Goal: Use online tool/utility: Utilize a website feature to perform a specific function

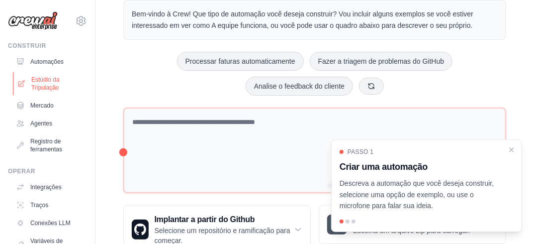
click at [37, 86] on font "Estúdio da Tripulação" at bounding box center [57, 84] width 53 height 16
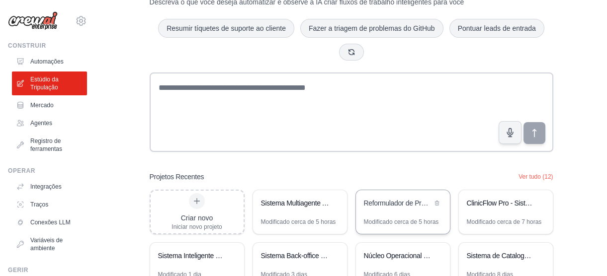
scroll to position [133, 0]
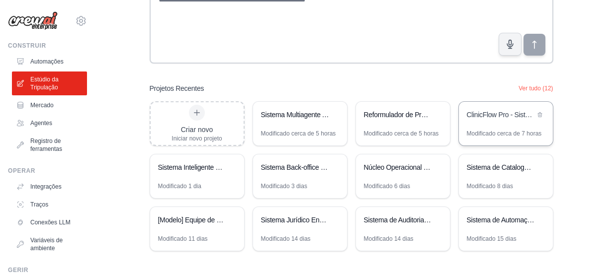
click at [481, 127] on div "ClinicFlow Pro - Sistema Integrado de Operações Clínicas 24h" at bounding box center [506, 116] width 94 height 28
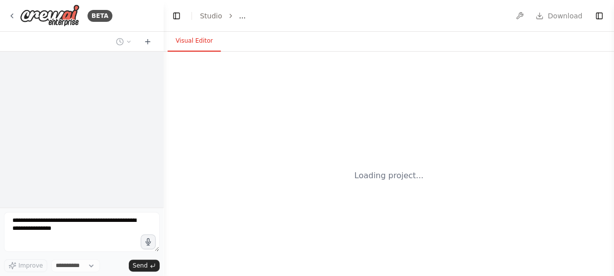
select select "****"
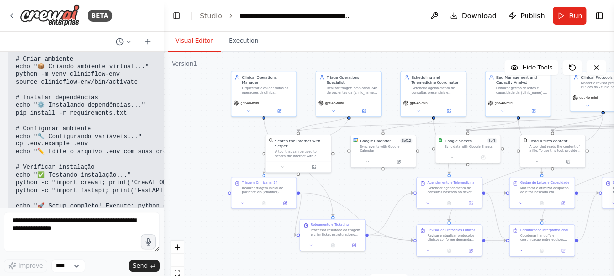
scroll to position [6761, 0]
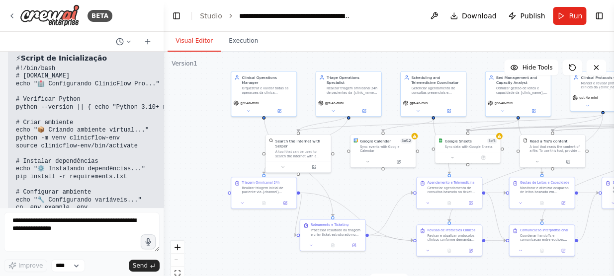
drag, startPoint x: 243, startPoint y: 202, endPoint x: 204, endPoint y: 144, distance: 70.2
click at [204, 144] on div ".deletable-edge-delete-btn { width: 20px; height: 20px; border: 0px solid #ffff…" at bounding box center [389, 176] width 450 height 249
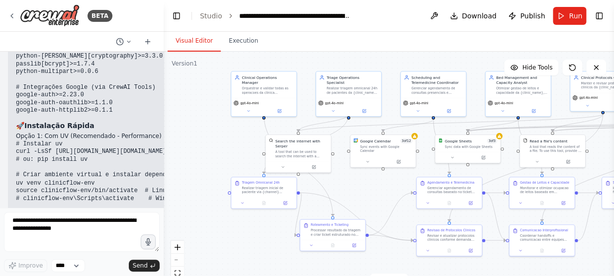
scroll to position [5722, 0]
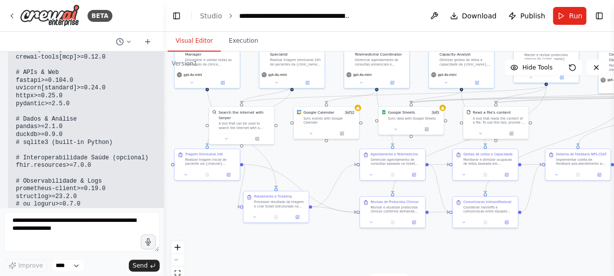
drag, startPoint x: 223, startPoint y: 139, endPoint x: 180, endPoint y: 114, distance: 50.1
click at [180, 114] on div ".deletable-edge-delete-btn { width: 20px; height: 20px; border: 0px solid #ffff…" at bounding box center [389, 176] width 450 height 249
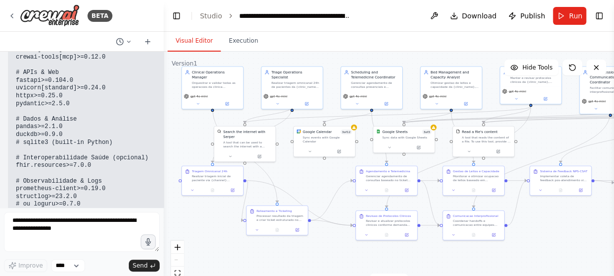
drag, startPoint x: 305, startPoint y: 151, endPoint x: 307, endPoint y: 169, distance: 18.1
click at [307, 169] on div ".deletable-edge-delete-btn { width: 20px; height: 20px; border: 0px solid #ffff…" at bounding box center [389, 176] width 450 height 249
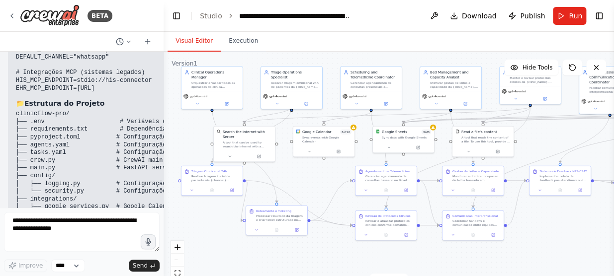
scroll to position [6761, 0]
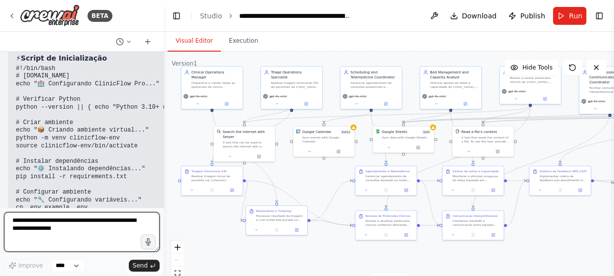
click at [51, 220] on textarea at bounding box center [82, 232] width 156 height 40
drag, startPoint x: 73, startPoint y: 225, endPoint x: 83, endPoint y: 222, distance: 10.7
click at [83, 222] on textarea "**********" at bounding box center [82, 232] width 156 height 40
click at [27, 219] on textarea "**********" at bounding box center [82, 232] width 156 height 40
drag, startPoint x: 86, startPoint y: 221, endPoint x: 10, endPoint y: 216, distance: 76.2
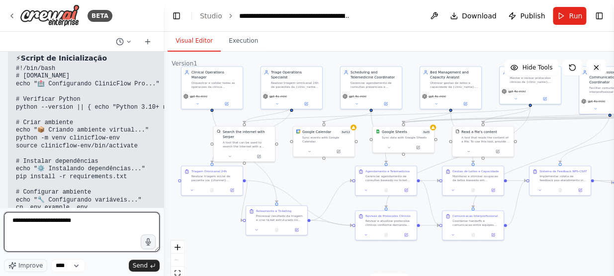
click at [10, 216] on textarea "**********" at bounding box center [82, 232] width 156 height 40
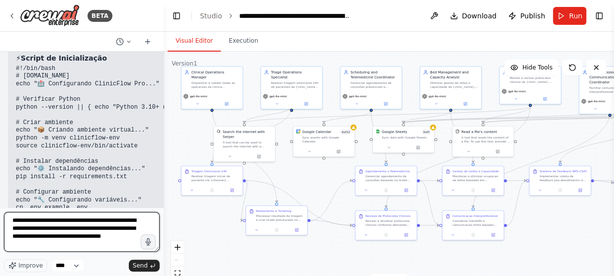
type textarea "**********"
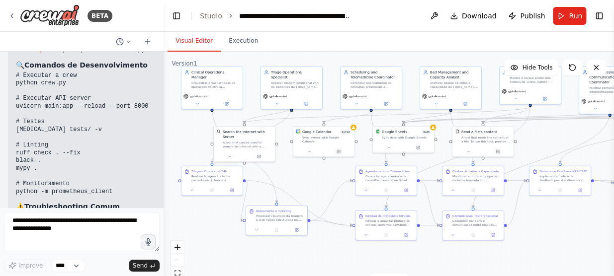
scroll to position [6936, 0]
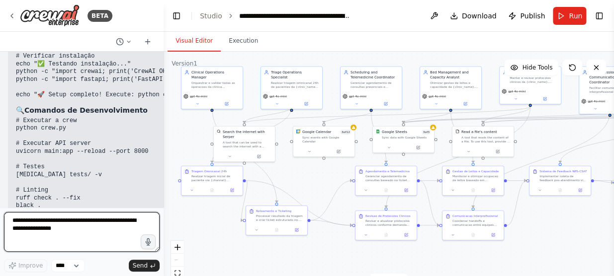
click at [50, 228] on textarea at bounding box center [82, 232] width 156 height 40
type textarea "**********"
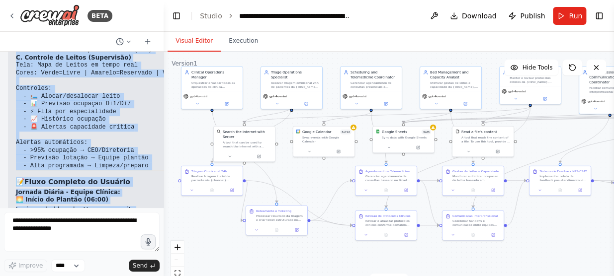
scroll to position [8393, 0]
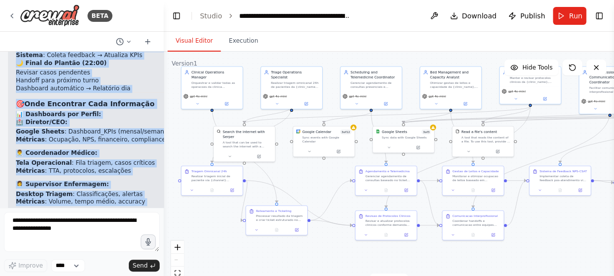
drag, startPoint x: 18, startPoint y: 104, endPoint x: 105, endPoint y: 132, distance: 90.9
copy div "🎯 Guia Completo de Usabilidade - ClinicFlow Pro 🚀 Por Onde Começar - Setup Inic…"
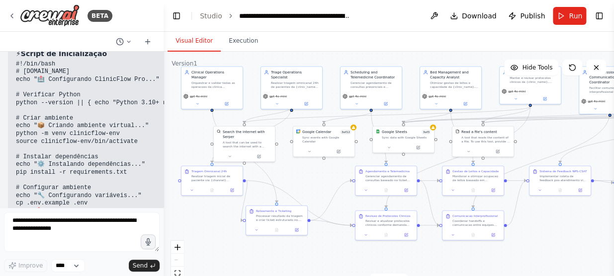
scroll to position [7037, 0]
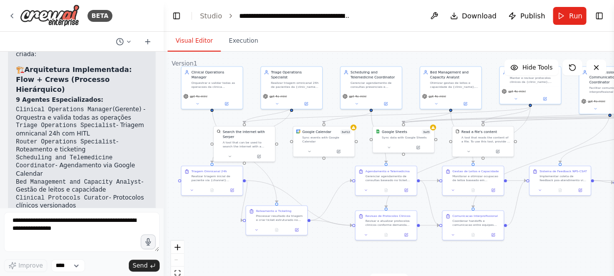
scroll to position [4641, 0]
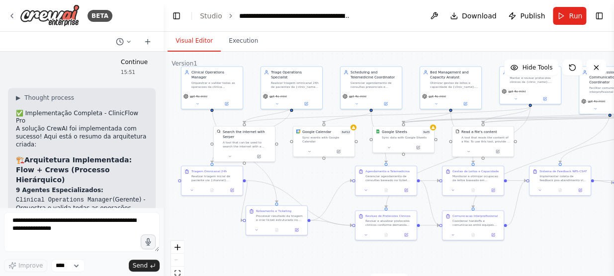
drag, startPoint x: 17, startPoint y: 141, endPoint x: 82, endPoint y: 140, distance: 64.6
copy strong "Triagem Omnicanal 24h"
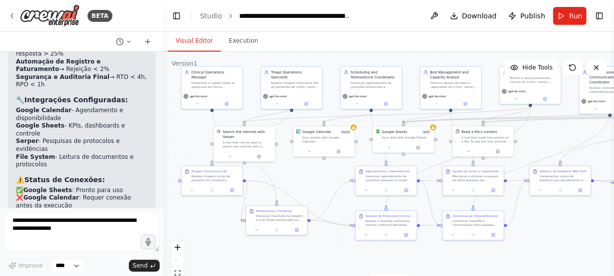
scroll to position [5138, 0]
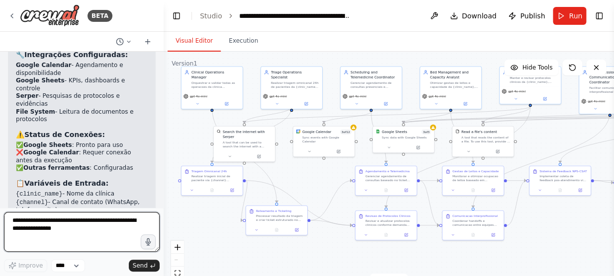
click at [27, 225] on textarea at bounding box center [82, 232] width 156 height 40
type textarea "**********"
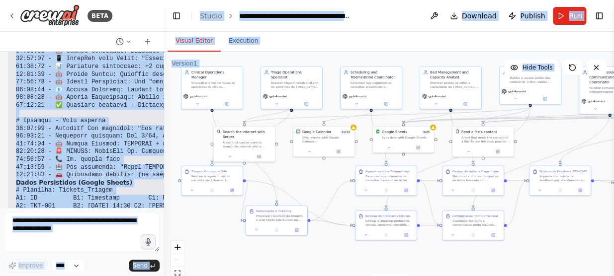
scroll to position [12315, 0]
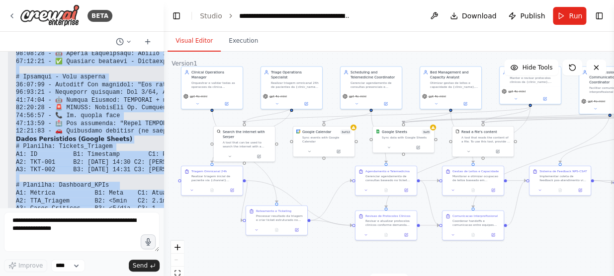
drag, startPoint x: 18, startPoint y: 119, endPoint x: 119, endPoint y: 180, distance: 118.4
copy div "🔄 Execução Prática - ClinicFlow Pro 📝 1. Preenchimento de Informações - Pontos …"
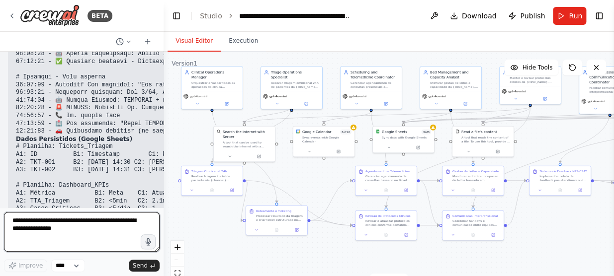
click at [33, 223] on textarea at bounding box center [82, 232] width 156 height 40
type textarea "**********"
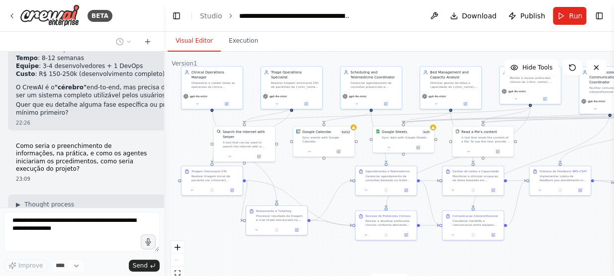
scroll to position [10431, 0]
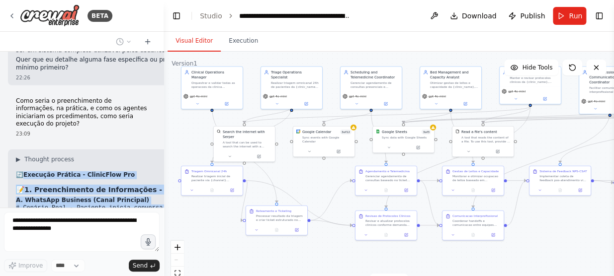
drag, startPoint x: 24, startPoint y: 60, endPoint x: 87, endPoint y: 185, distance: 140.5
copy div "🔄 Execução Prática - ClinicFlow Pro 📝 1. Preenchimento de Informações - Pontos …"
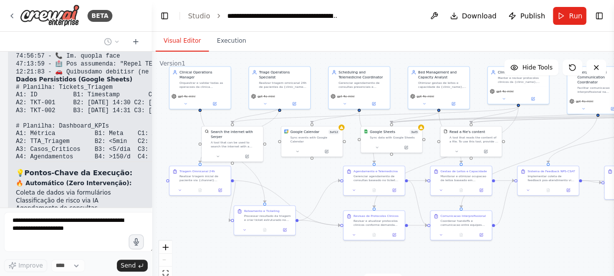
scroll to position [12658, 0]
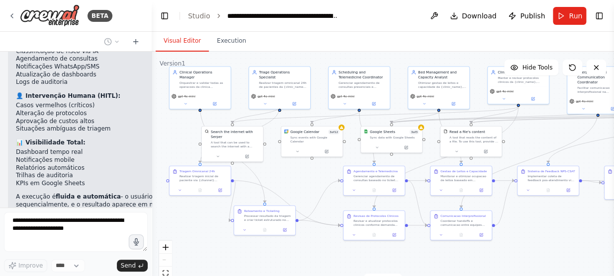
drag, startPoint x: 162, startPoint y: 105, endPoint x: 90, endPoint y: 105, distance: 72.1
click at [90, 105] on div "BETA Resumo do pedido Projetar uma solução CrewAI para uma clínica com urgência…" at bounding box center [76, 138] width 152 height 276
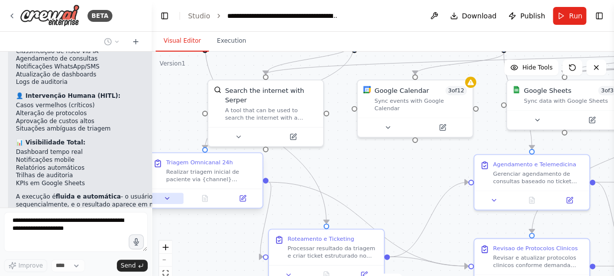
click at [165, 197] on icon at bounding box center [167, 198] width 7 height 7
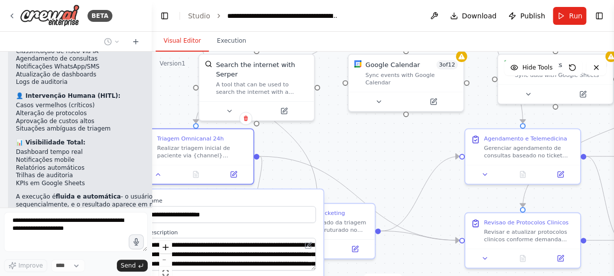
click at [345, 164] on div ".deletable-edge-delete-btn { width: 20px; height: 20px; border: 0px solid #ffff…" at bounding box center [383, 176] width 462 height 249
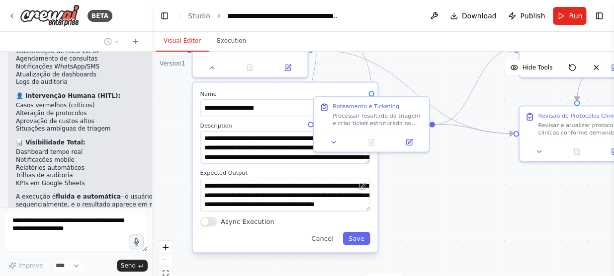
drag, startPoint x: 347, startPoint y: 156, endPoint x: 399, endPoint y: 57, distance: 112.1
click at [399, 57] on div ".deletable-edge-delete-btn { width: 20px; height: 20px; border: 0px solid #ffff…" at bounding box center [383, 176] width 462 height 249
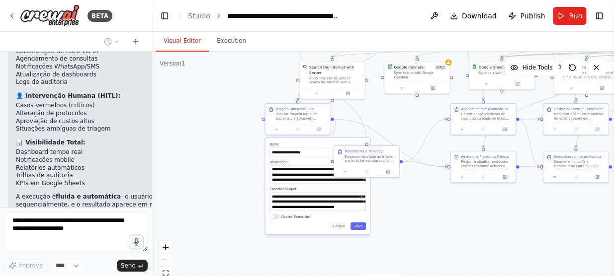
click at [243, 176] on div ".deletable-edge-delete-btn { width: 20px; height: 20px; border: 0px solid #ffff…" at bounding box center [383, 176] width 462 height 249
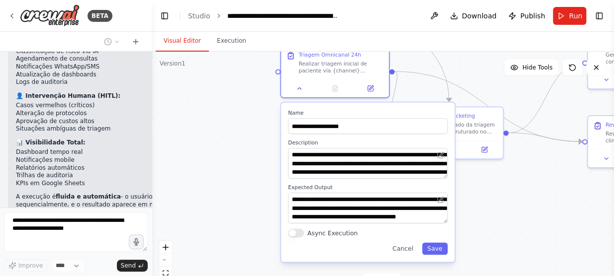
drag, startPoint x: 444, startPoint y: 194, endPoint x: 443, endPoint y: 206, distance: 12.5
click at [443, 206] on div "**********" at bounding box center [368, 208] width 160 height 31
click at [185, 176] on div ".deletable-edge-delete-btn { width: 20px; height: 20px; border: 0px solid #ffff…" at bounding box center [383, 176] width 462 height 249
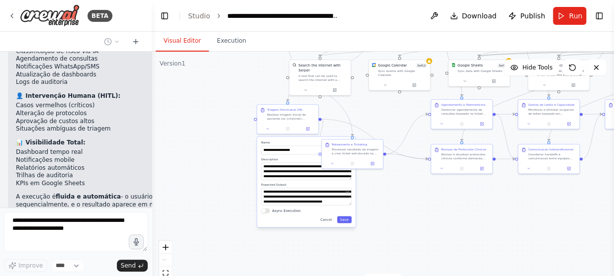
click at [493, 208] on div ".deletable-edge-delete-btn { width: 20px; height: 20px; border: 0px solid #ffff…" at bounding box center [383, 176] width 462 height 249
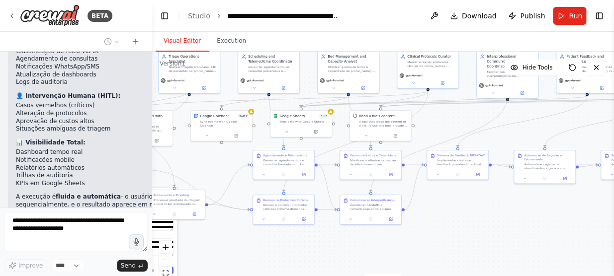
drag, startPoint x: 559, startPoint y: 219, endPoint x: 381, endPoint y: 270, distance: 185.1
click at [381, 270] on div ".deletable-edge-delete-btn { width: 20px; height: 20px; border: 0px solid #ffff…" at bounding box center [383, 176] width 462 height 249
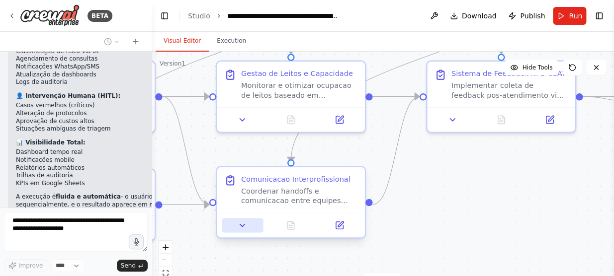
click at [242, 226] on icon at bounding box center [242, 225] width 5 height 2
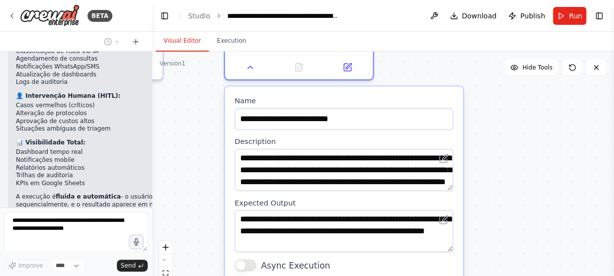
drag, startPoint x: 465, startPoint y: 223, endPoint x: 473, endPoint y: 63, distance: 160.8
click at [473, 63] on div ".deletable-edge-delete-btn { width: 20px; height: 20px; border: 0px solid #ffff…" at bounding box center [383, 176] width 462 height 249
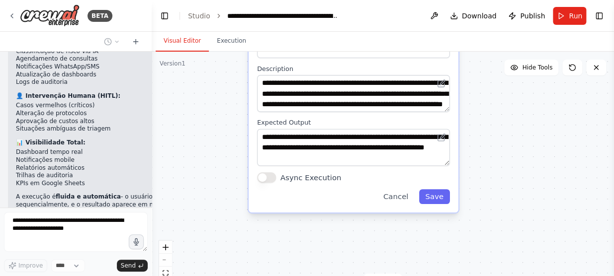
drag, startPoint x: 489, startPoint y: 218, endPoint x: 490, endPoint y: 138, distance: 80.1
click at [490, 138] on div ".deletable-edge-delete-btn { width: 20px; height: 20px; border: 0px solid #ffff…" at bounding box center [383, 176] width 462 height 249
click at [180, 169] on div ".deletable-edge-delete-btn { width: 20px; height: 20px; border: 0px solid #ffff…" at bounding box center [383, 176] width 462 height 249
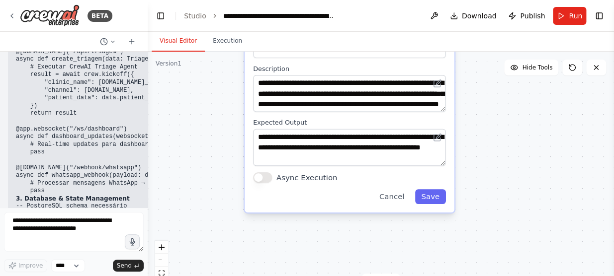
scroll to position [9618, 0]
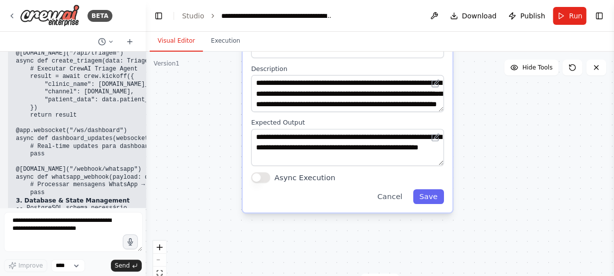
drag, startPoint x: 148, startPoint y: 145, endPoint x: 146, endPoint y: 61, distance: 83.6
click at [146, 61] on div "BETA Resumo do pedido Projetar uma solução CrewAI para uma clínica com urgência…" at bounding box center [307, 138] width 614 height 276
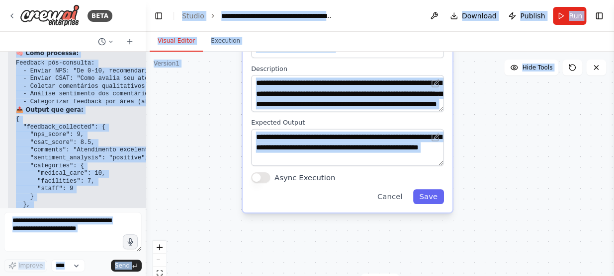
scroll to position [15765, 0]
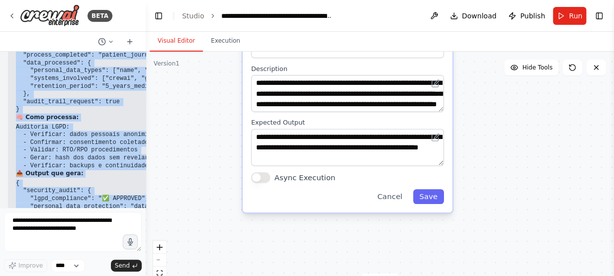
drag, startPoint x: 7, startPoint y: 65, endPoint x: 130, endPoint y: 198, distance: 181.3
click at [130, 198] on div "Resumo do pedido Projetar uma solução CrewAI para uma clínica com urgência 24h …" at bounding box center [73, 130] width 146 height 156
copy div "Resumo do pedido Projetar uma solução CrewAI para uma clínica com urgência 24h …"
drag, startPoint x: 168, startPoint y: 127, endPoint x: 99, endPoint y: 138, distance: 68.9
click at [168, 127] on div ".deletable-edge-delete-btn { width: 20px; height: 20px; border: 0px solid #ffff…" at bounding box center [380, 176] width 468 height 249
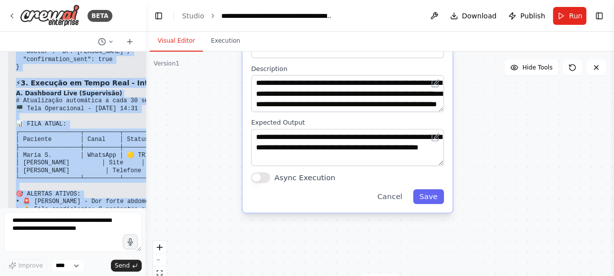
scroll to position [11742, 0]
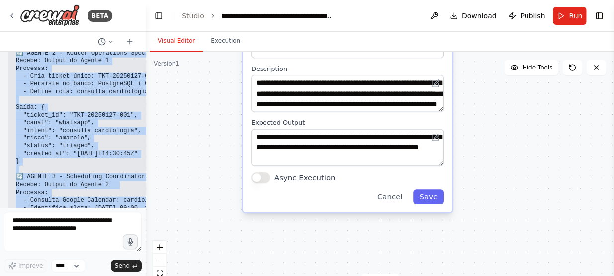
click at [216, 150] on div ".deletable-edge-delete-btn { width: 20px; height: 20px; border: 0px solid #ffff…" at bounding box center [380, 176] width 468 height 249
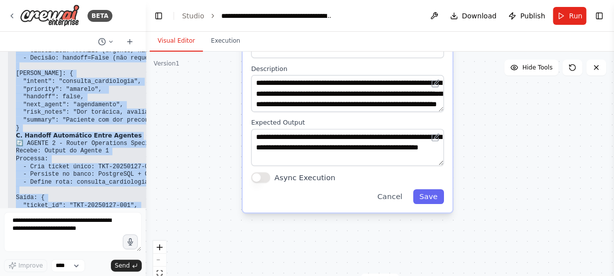
scroll to position [11787, 0]
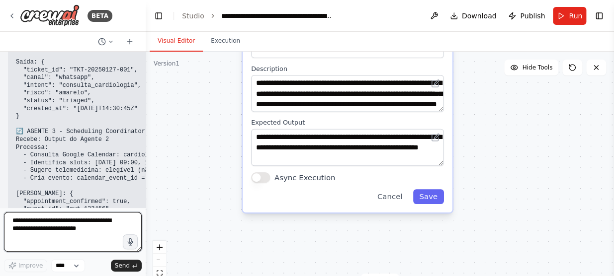
click at [40, 224] on textarea at bounding box center [73, 232] width 138 height 40
type textarea "*"
type textarea "**********"
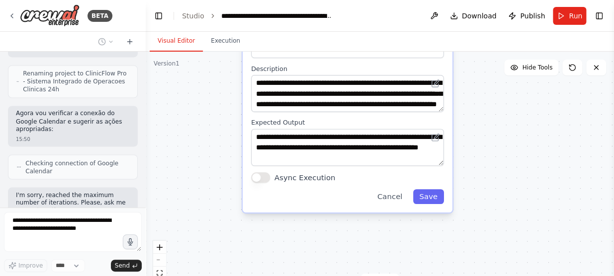
scroll to position [4746, 0]
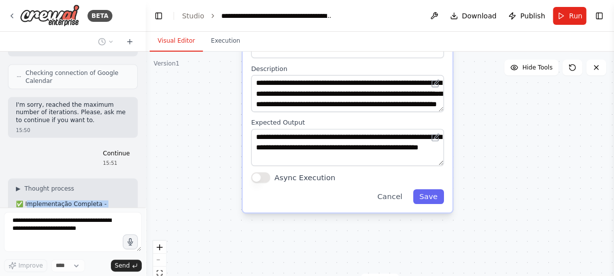
drag, startPoint x: 26, startPoint y: 109, endPoint x: 65, endPoint y: 86, distance: 44.9
copy div "mplementação Completa - ClinicFlow Pro A solução CrewAI foi implementada com su…"
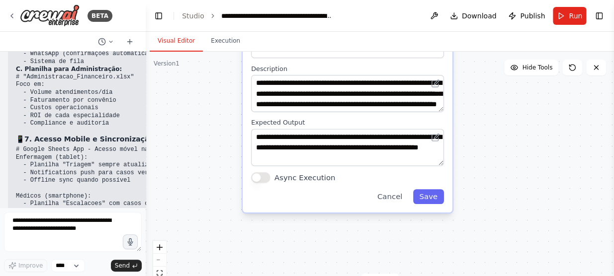
scroll to position [17707, 0]
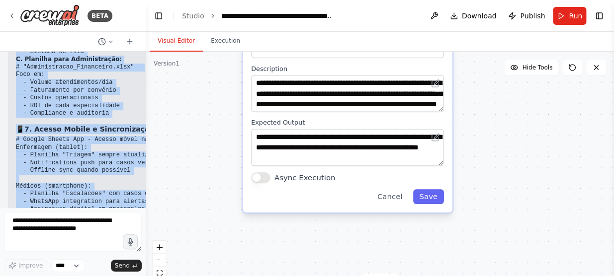
drag, startPoint x: 16, startPoint y: 99, endPoint x: 118, endPoint y: 203, distance: 145.6
click at [118, 203] on div "Resumo do pedido Projetar uma solução CrewAI para uma clínica com urgência 24h …" at bounding box center [73, 130] width 146 height 156
copy div "📊 Estrutura de Dados - Planilhas Integradas ClinicFlow Pro 🎯 Sim, todas as info…"
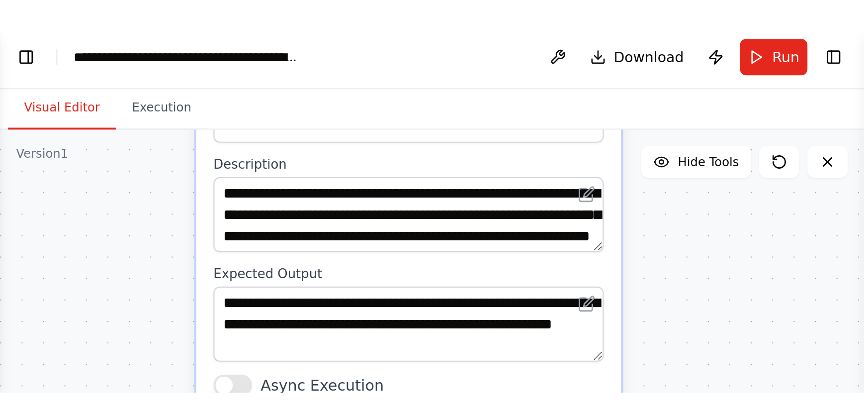
scroll to position [17567, 0]
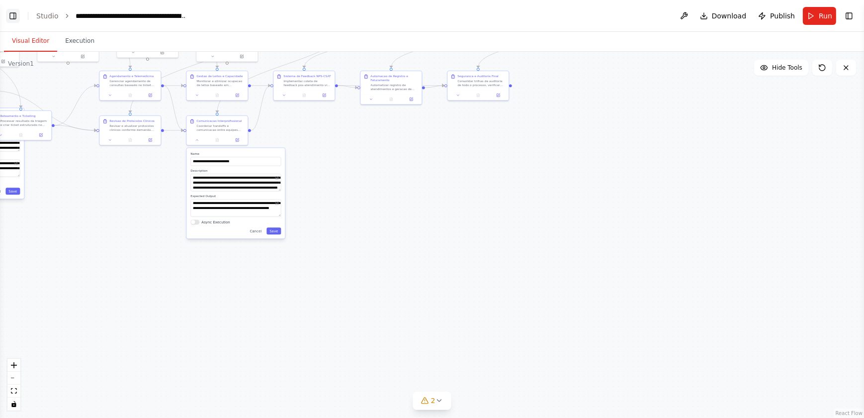
click at [10, 14] on button "Toggle Left Sidebar" at bounding box center [13, 16] width 14 height 14
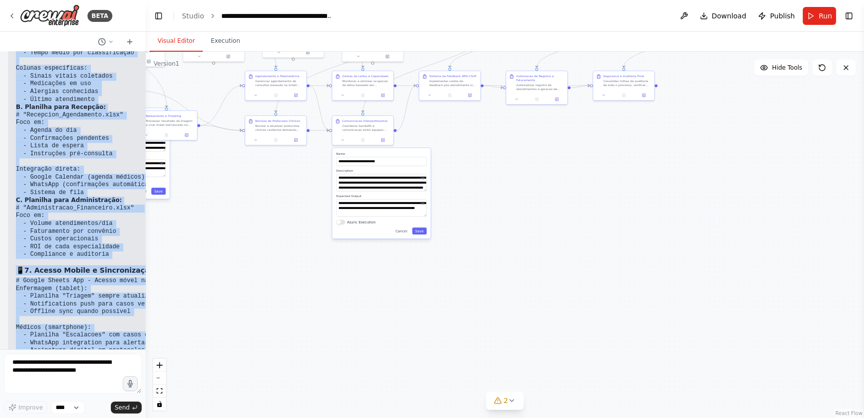
drag, startPoint x: 17, startPoint y: 85, endPoint x: 94, endPoint y: 344, distance: 270.3
click at [94, 276] on div "Resumo do pedido Projetar uma solução CrewAI para uma clínica com urgência 24h …" at bounding box center [73, 200] width 146 height 297
copy div "✅ Implementação Completa - ClinicFlow Pro A solução CrewAI foi implementada com…"
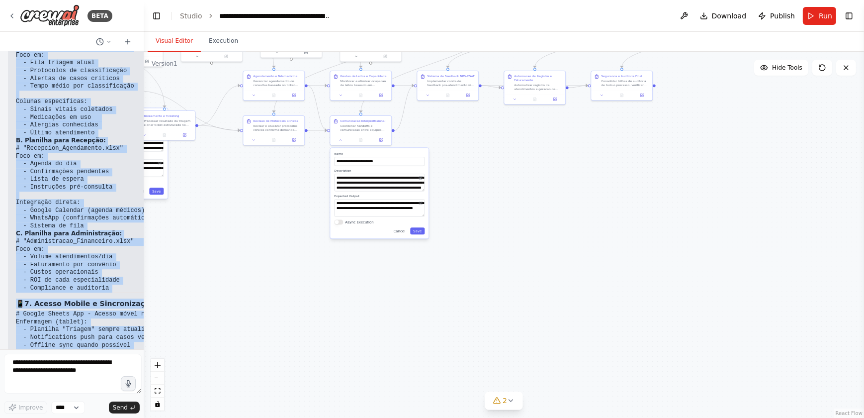
scroll to position [17590, 0]
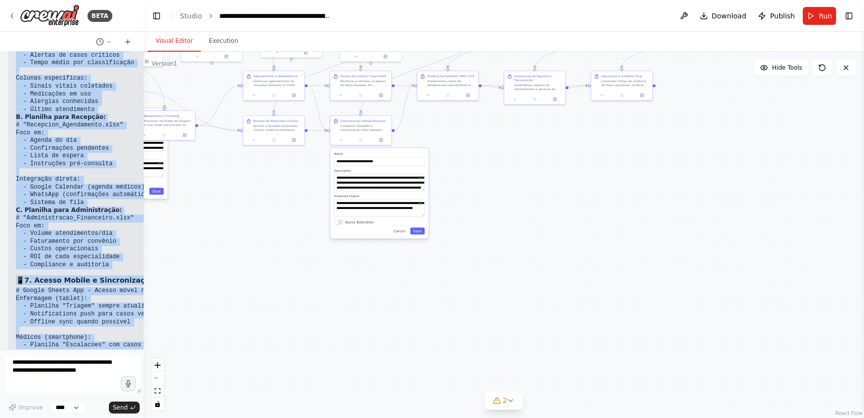
click at [144, 276] on div "BETA Resumo do pedido Projetar uma solução CrewAI para uma clínica com urgência…" at bounding box center [432, 209] width 864 height 418
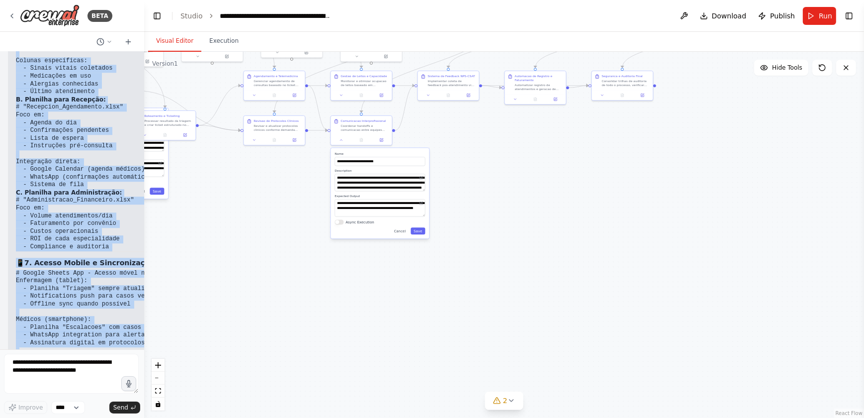
drag, startPoint x: 139, startPoint y: 335, endPoint x: 144, endPoint y: 284, distance: 51.5
click at [144, 276] on div "BETA Resumo do pedido Projetar uma solução CrewAI para uma clínica com urgência…" at bounding box center [432, 209] width 864 height 418
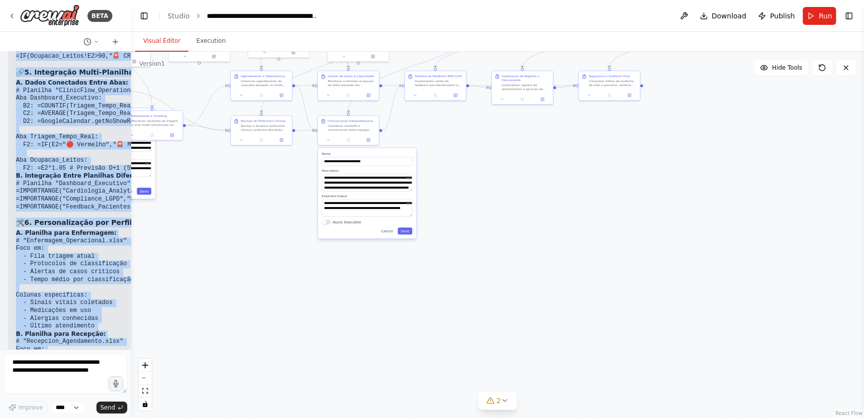
drag, startPoint x: 140, startPoint y: 332, endPoint x: 129, endPoint y: 220, distance: 112.4
click at [131, 222] on div at bounding box center [129, 209] width 4 height 418
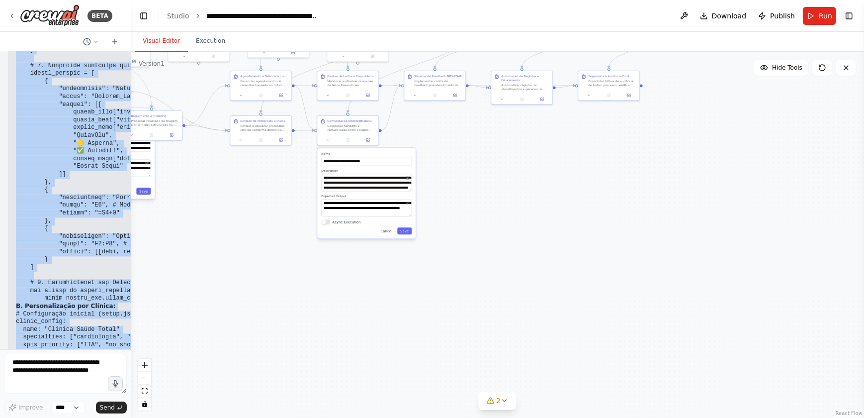
scroll to position [16822, 0]
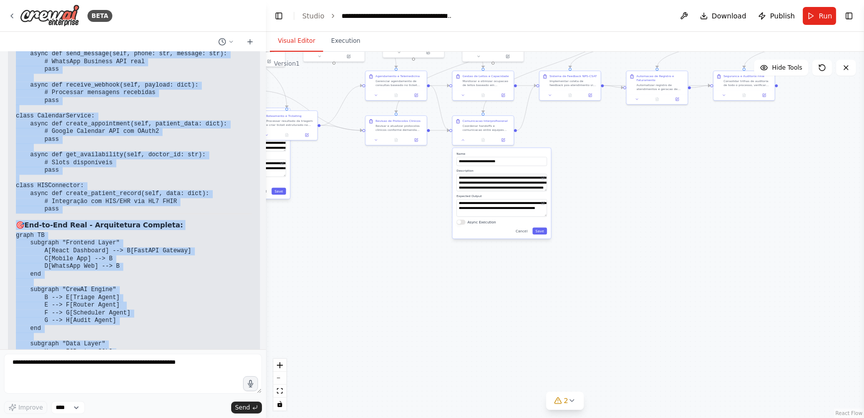
drag, startPoint x: 126, startPoint y: 319, endPoint x: 266, endPoint y: 71, distance: 284.8
click at [266, 71] on div "BETA Resumo do pedido Projetar uma solução CrewAI para uma clínica com urgência…" at bounding box center [432, 209] width 864 height 418
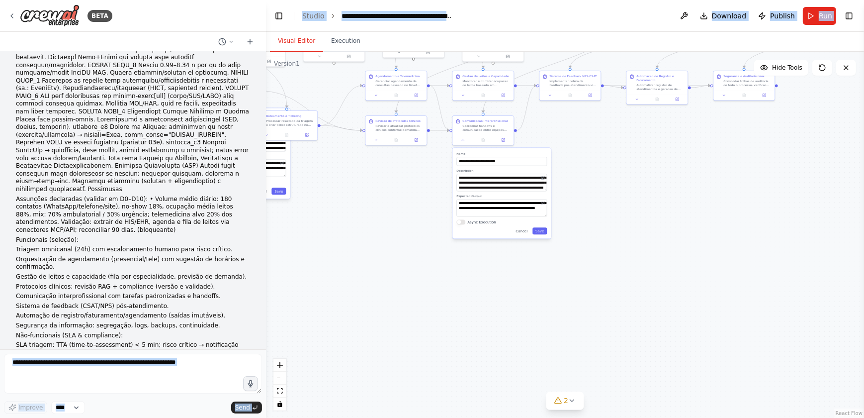
scroll to position [0, 0]
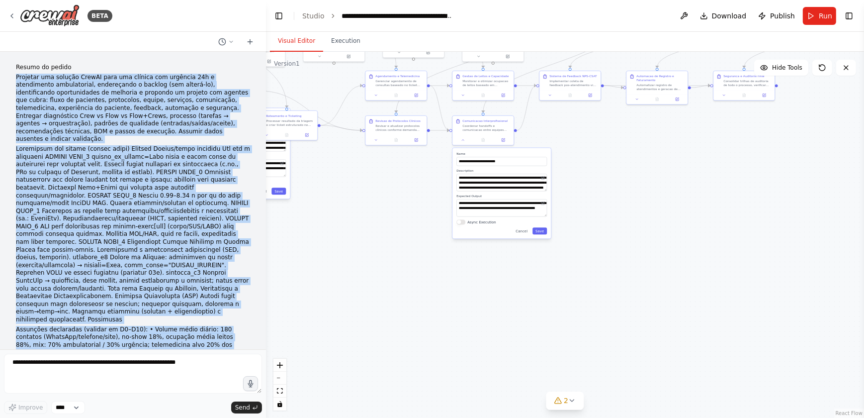
drag, startPoint x: 43, startPoint y: 303, endPoint x: 13, endPoint y: 78, distance: 226.7
copy div "Projetar uma solução CrewAI para uma clínica com urgência 24h e atendimento amb…"
click at [139, 173] on p at bounding box center [133, 234] width 234 height 179
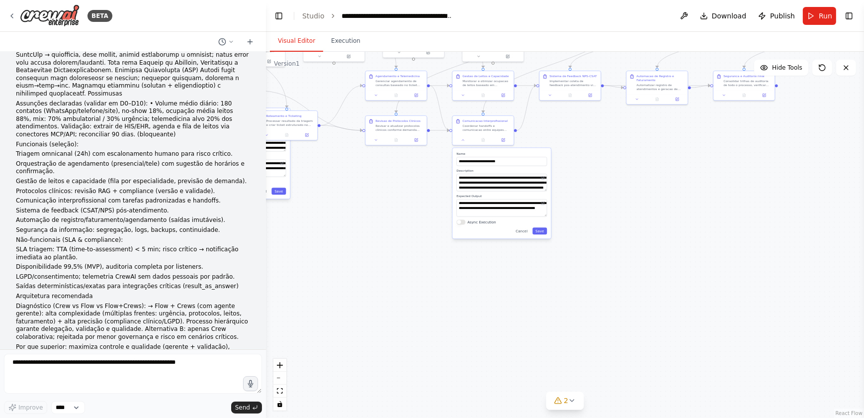
scroll to position [452, 0]
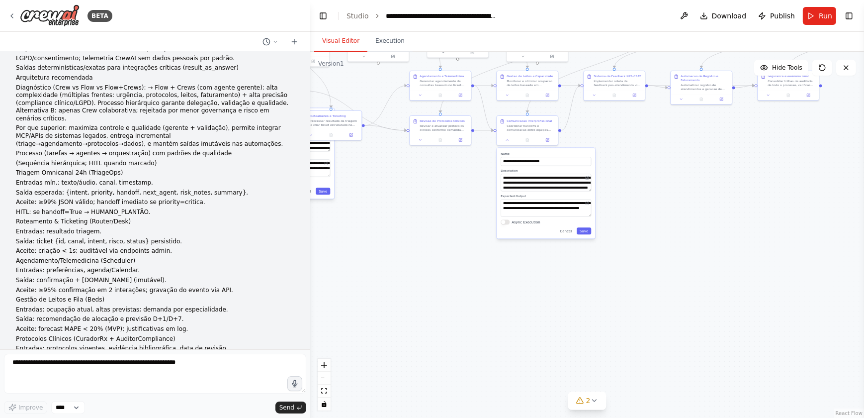
drag, startPoint x: 262, startPoint y: 74, endPoint x: 314, endPoint y: 199, distance: 135.7
click at [311, 276] on div "BETA Resumo do pedido Projetar uma solução CrewAI para uma clínica com urgência…" at bounding box center [432, 209] width 864 height 418
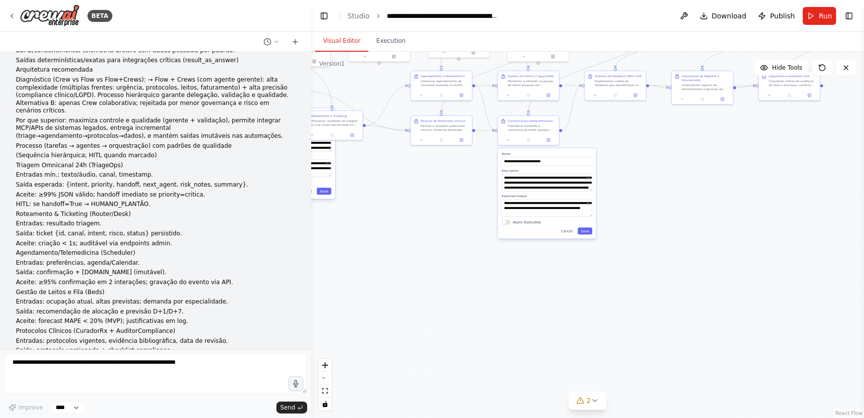
scroll to position [661, 0]
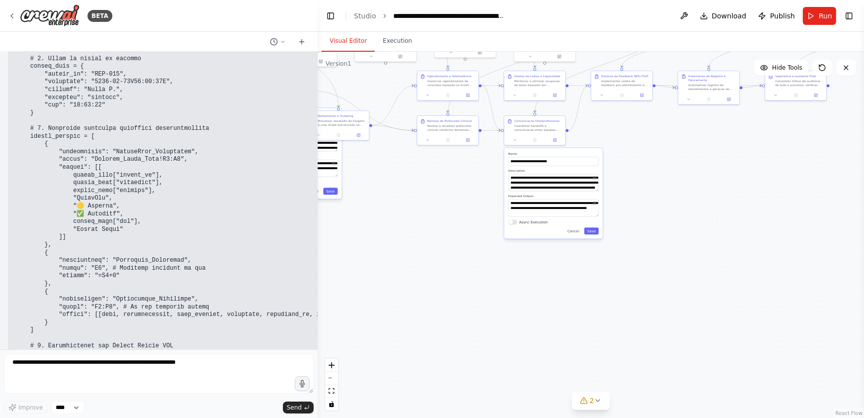
drag, startPoint x: 307, startPoint y: 78, endPoint x: 318, endPoint y: 347, distance: 269.2
click at [318, 276] on div "BETA Resumo do pedido Projetar uma solução CrewAI para uma clínica com urgência…" at bounding box center [432, 209] width 864 height 418
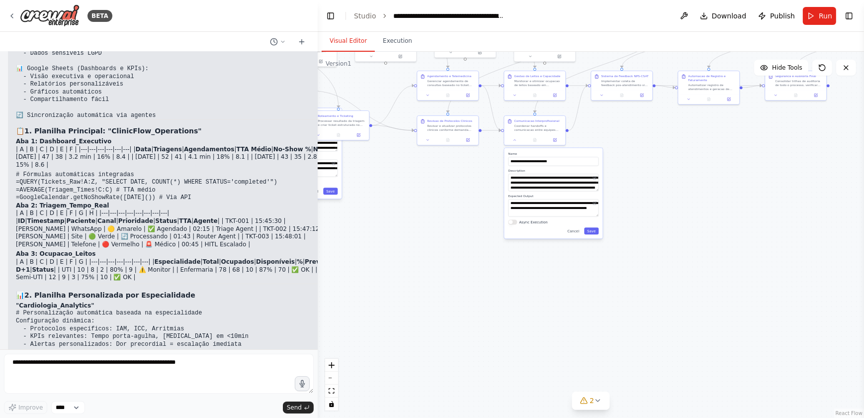
scroll to position [14113, 0]
